Goal: Task Accomplishment & Management: Manage account settings

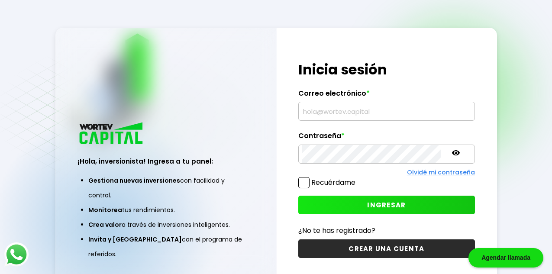
type input "monterofahn@gmail.com"
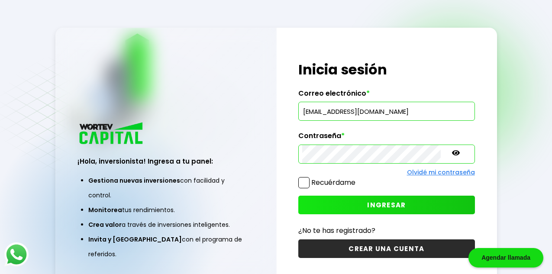
click at [486, 104] on div "Regresar ¡Hola, inversionista! Ingresa a tu panel: Gestiona nuevas inversiones …" at bounding box center [276, 159] width 552 height 318
click at [347, 202] on button "INGRESAR" at bounding box center [386, 205] width 176 height 19
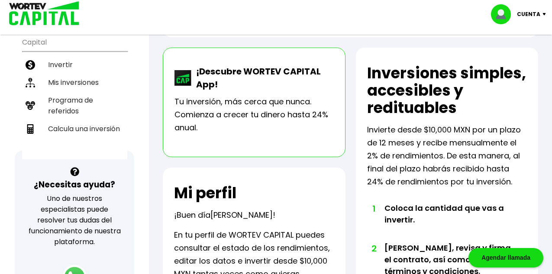
scroll to position [183, 0]
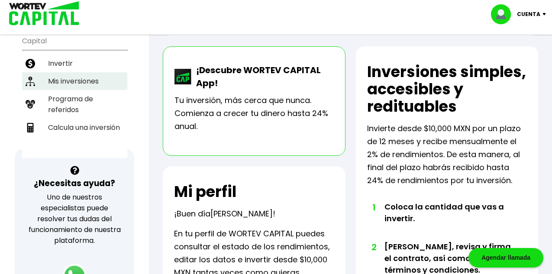
click at [95, 76] on li "Mis inversiones" at bounding box center [74, 81] width 105 height 18
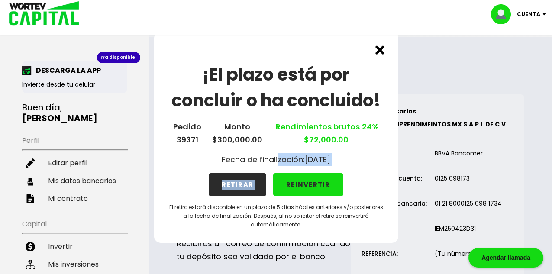
drag, startPoint x: 269, startPoint y: 160, endPoint x: 284, endPoint y: 185, distance: 29.0
click at [284, 185] on div "¡El plazo está por concluir o ha concluido! Pedido 39371 Monto $300,000.00 Rend…" at bounding box center [276, 137] width 244 height 211
click at [302, 188] on button "REINVERTIR" at bounding box center [308, 184] width 70 height 23
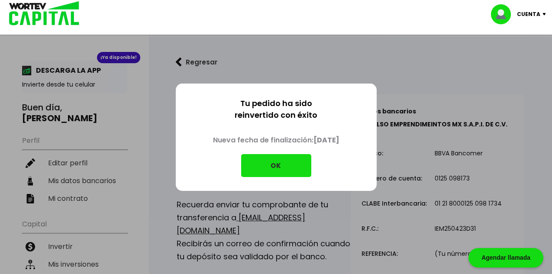
click at [400, 128] on div "Tu pedido ha sido reinvertido con éxito Nueva fecha de finalización: 10/09/2025…" at bounding box center [276, 137] width 552 height 274
click at [267, 167] on button "OK" at bounding box center [276, 165] width 70 height 23
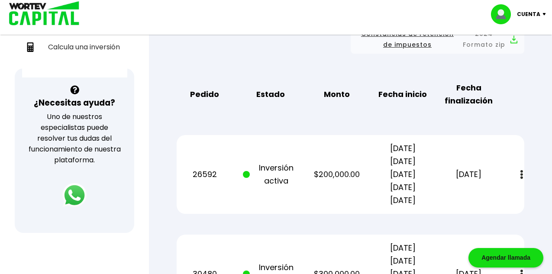
scroll to position [263, 0]
drag, startPoint x: 471, startPoint y: 184, endPoint x: 473, endPoint y: 153, distance: 31.2
click at [473, 153] on div "26592 Inversión activa $200,000.00 24/11/2021 24/11/2022 24/11/2023 24/11/2024 …" at bounding box center [351, 175] width 348 height 79
click at [519, 178] on button at bounding box center [522, 175] width 12 height 19
click at [470, 199] on link "Estado de cuenta" at bounding box center [462, 198] width 61 height 11
